Goal: Information Seeking & Learning: Learn about a topic

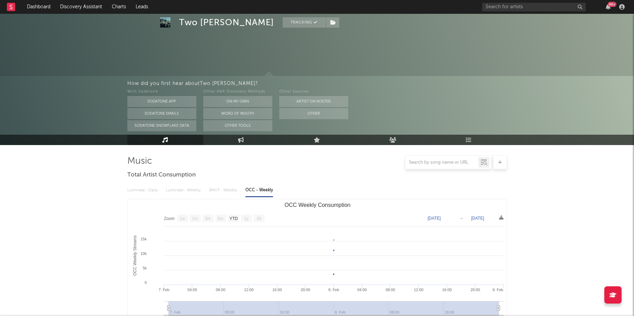
select select "1w"
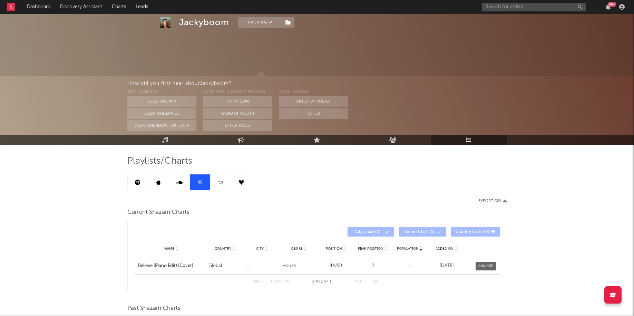
scroll to position [78, 0]
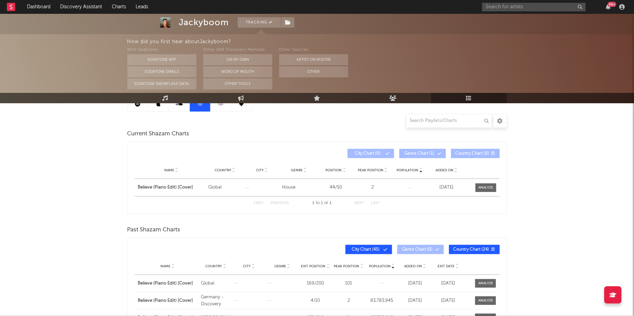
click at [610, 11] on div "99 +" at bounding box center [554, 7] width 145 height 14
click at [604, 3] on div "99 +" at bounding box center [554, 7] width 145 height 14
click at [609, 6] on div "99 +" at bounding box center [611, 4] width 9 height 5
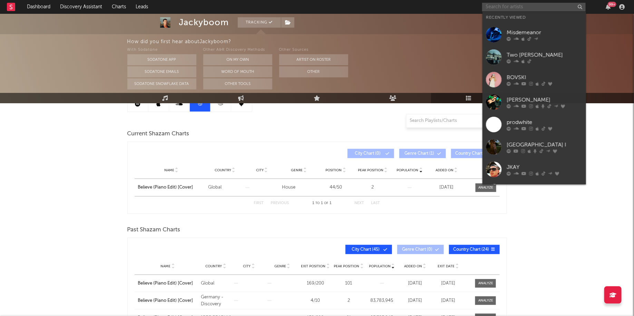
click at [505, 7] on input "text" at bounding box center [533, 7] width 103 height 9
click at [515, 83] on icon at bounding box center [515, 83] width 5 height 4
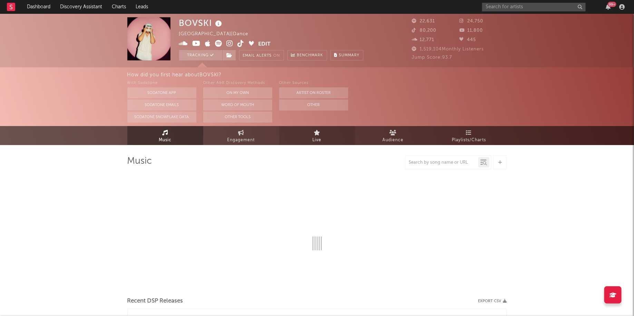
select select "6m"
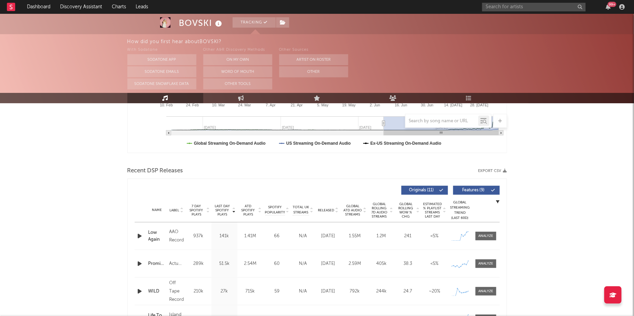
scroll to position [221, 0]
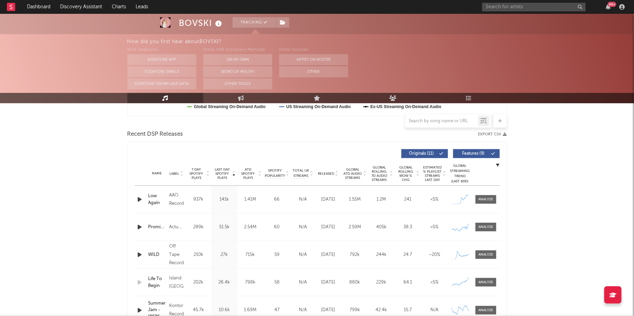
click at [490, 194] on div "Name Low Again Copyright 2025 AAO Records Label AAO Records Album Names Low Aga…" at bounding box center [317, 199] width 365 height 27
click at [490, 203] on div "Name Low Again Copyright 2025 AAO Records Label AAO Records Album Names Low Aga…" at bounding box center [317, 199] width 365 height 27
click at [490, 201] on div at bounding box center [485, 199] width 15 height 5
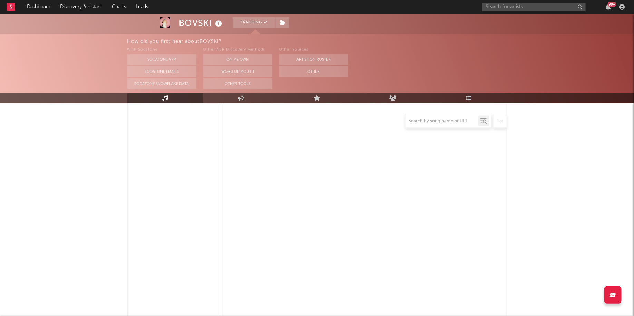
select select "1w"
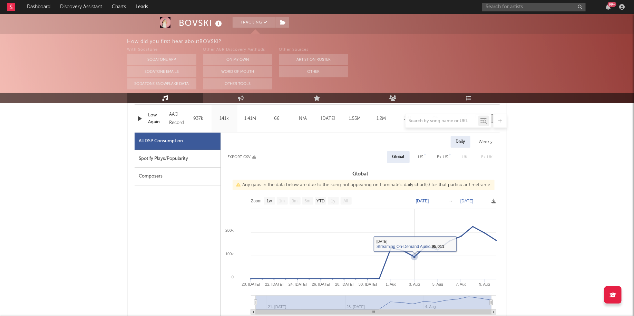
scroll to position [290, 0]
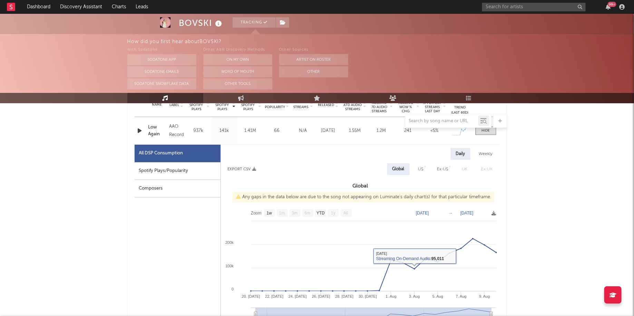
click at [187, 167] on div "Spotify Plays/Popularity" at bounding box center [178, 171] width 86 height 18
select select "1w"
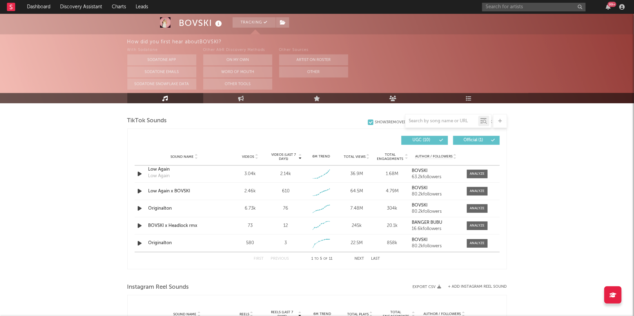
scroll to position [801, 0]
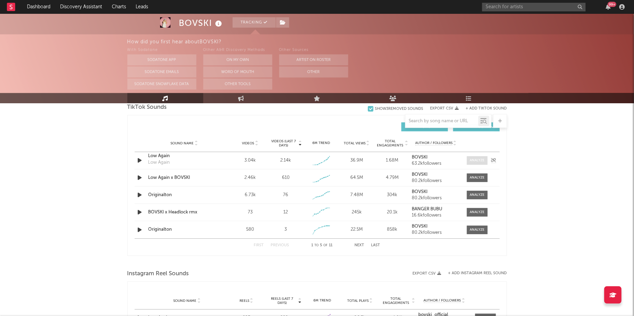
click at [481, 160] on div at bounding box center [476, 160] width 15 height 5
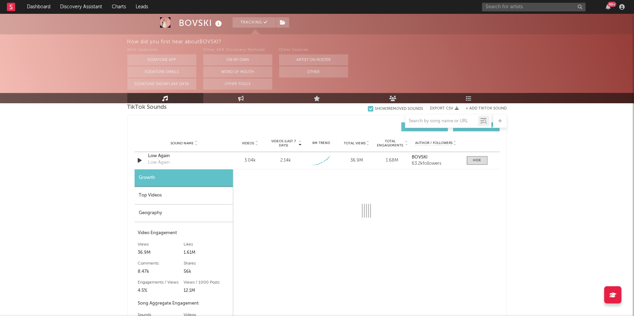
select select "1w"
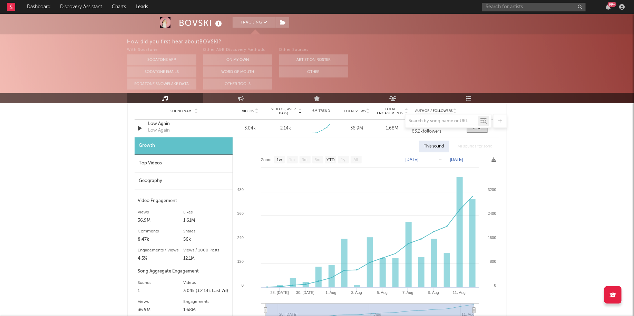
scroll to position [833, 0]
